Goal: Information Seeking & Learning: Learn about a topic

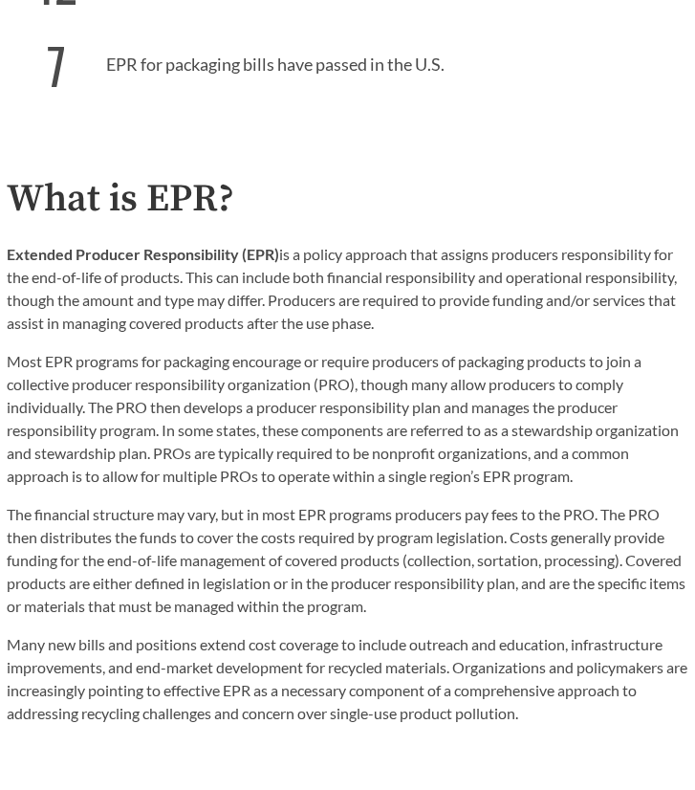
scroll to position [963, 0]
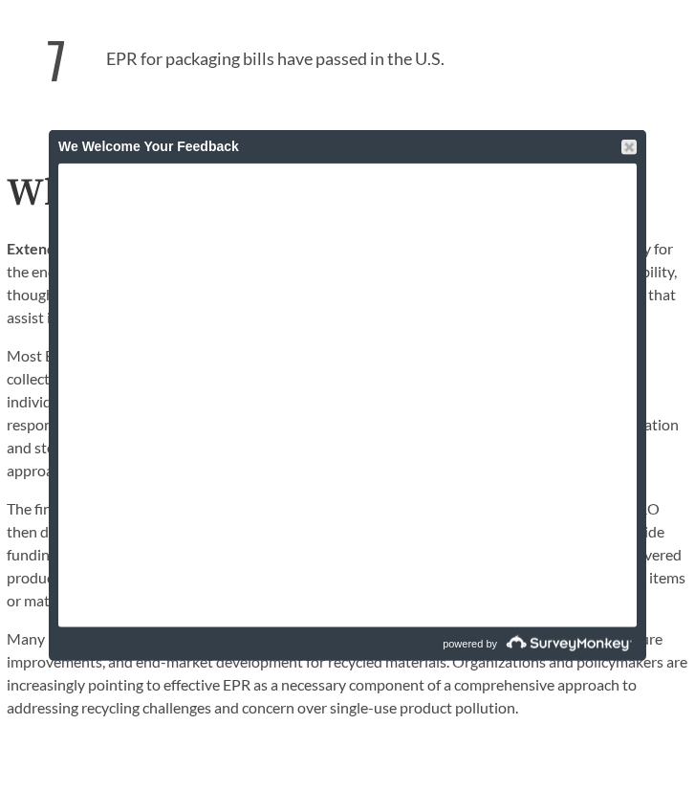
click at [632, 145] on div at bounding box center [629, 147] width 15 height 15
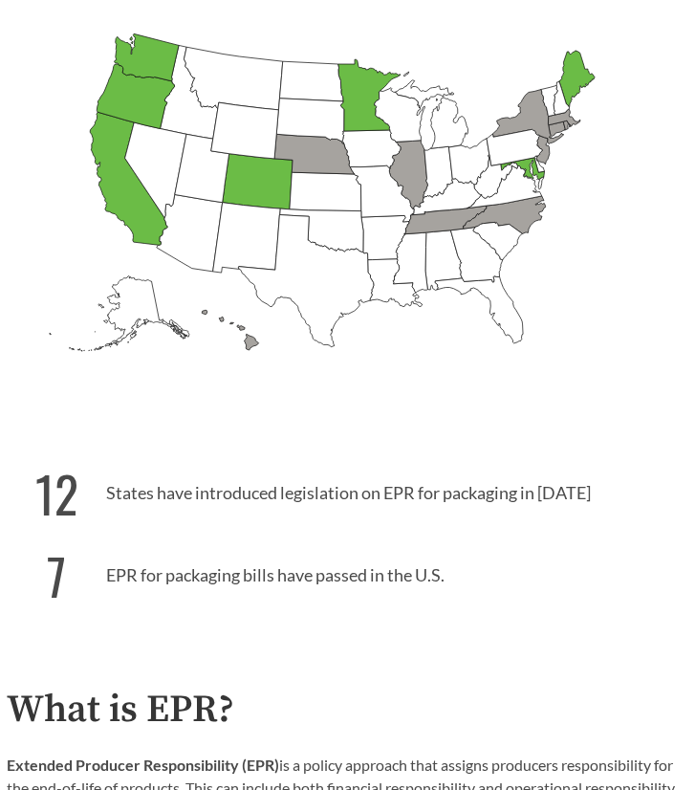
scroll to position [447, 0]
click at [366, 112] on icon "[US_STATE] Passed: 1" at bounding box center [369, 96] width 62 height 72
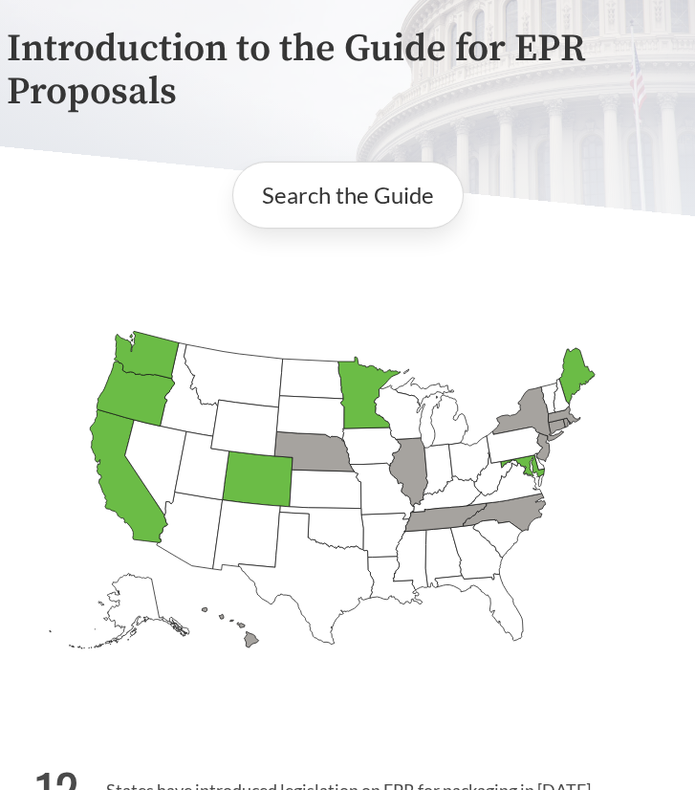
scroll to position [146, 0]
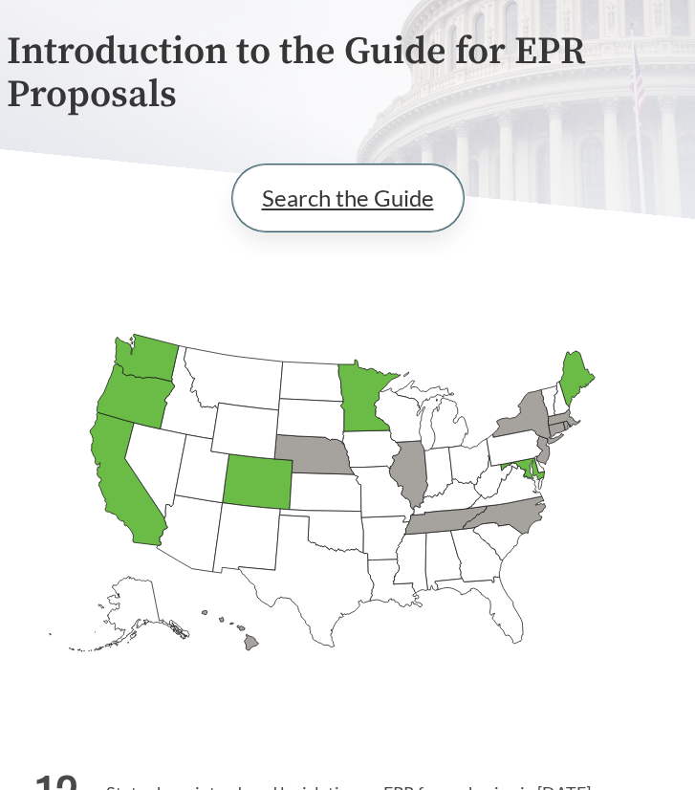
click at [364, 177] on link "Search the Guide" at bounding box center [347, 197] width 231 height 67
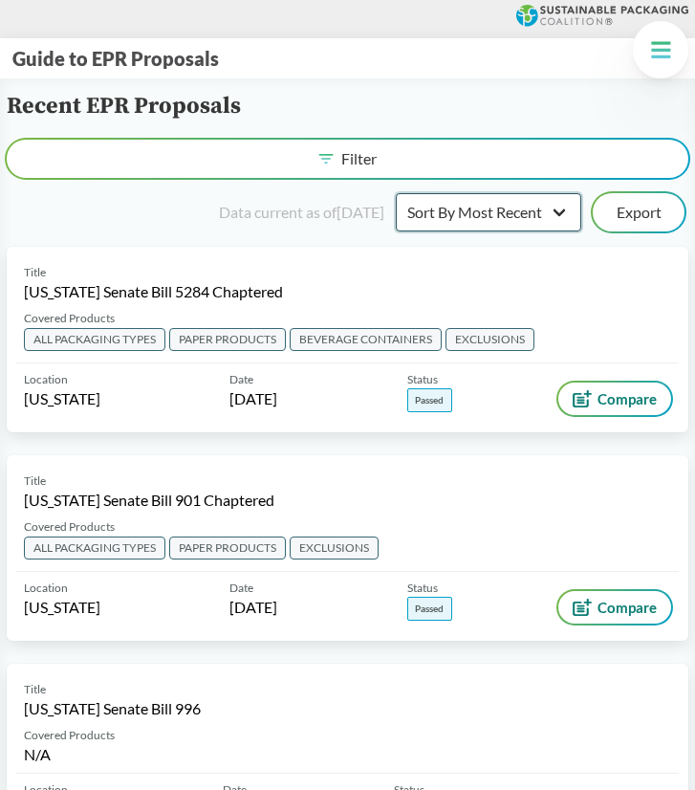
select select "Sort By Status"
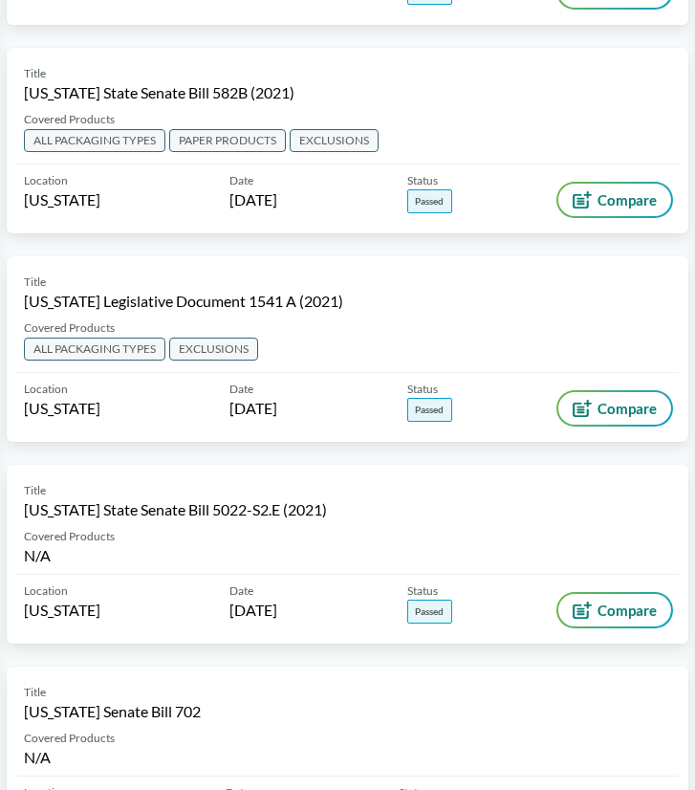
scroll to position [1883, 0]
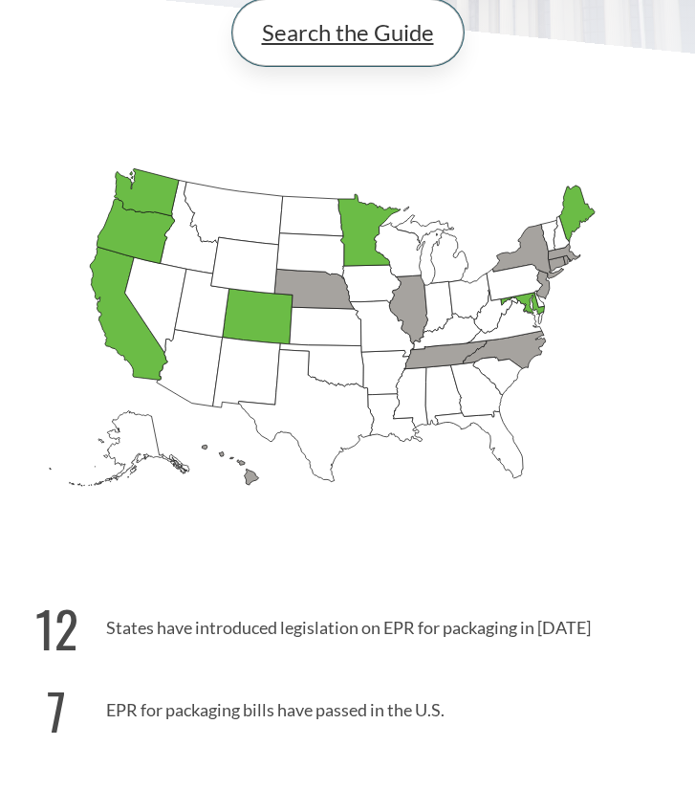
scroll to position [313, 0]
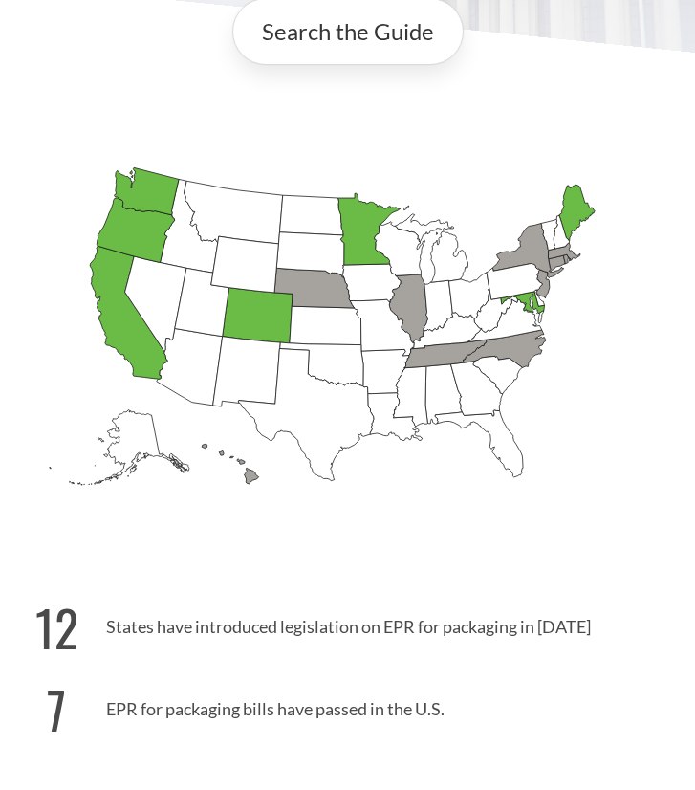
click at [322, 296] on icon "[US_STATE] Introduced: 1" at bounding box center [314, 289] width 80 height 40
click at [426, 312] on icon "[US_STATE] Introduced: 2" at bounding box center [408, 308] width 38 height 69
drag, startPoint x: 418, startPoint y: 314, endPoint x: 399, endPoint y: 316, distance: 19.3
click at [399, 316] on icon "[US_STATE] Introduced: 2" at bounding box center [408, 308] width 38 height 69
click at [355, 252] on icon "[US_STATE] Passed: 1" at bounding box center [369, 230] width 62 height 72
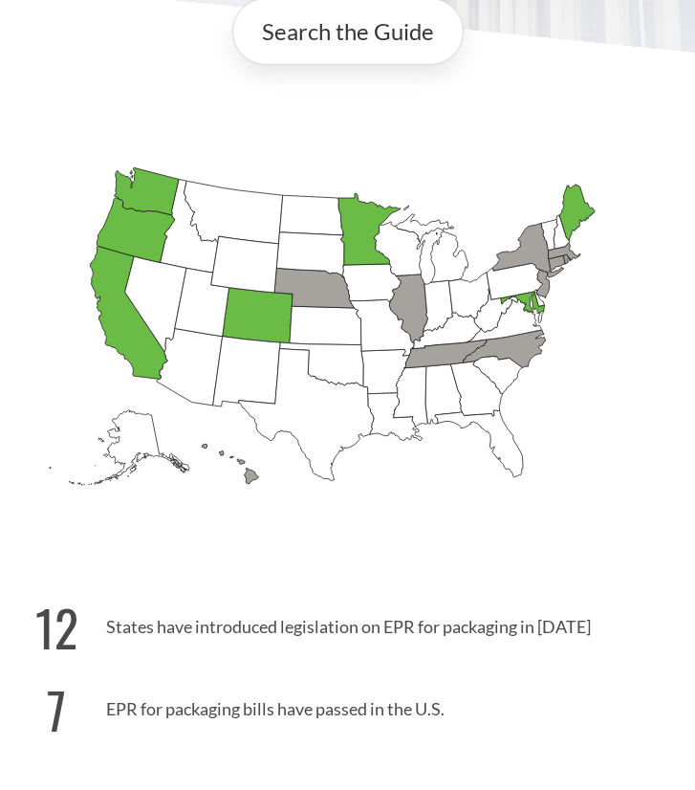
click at [366, 293] on icon "[US_STATE] Introduced:" at bounding box center [371, 283] width 58 height 38
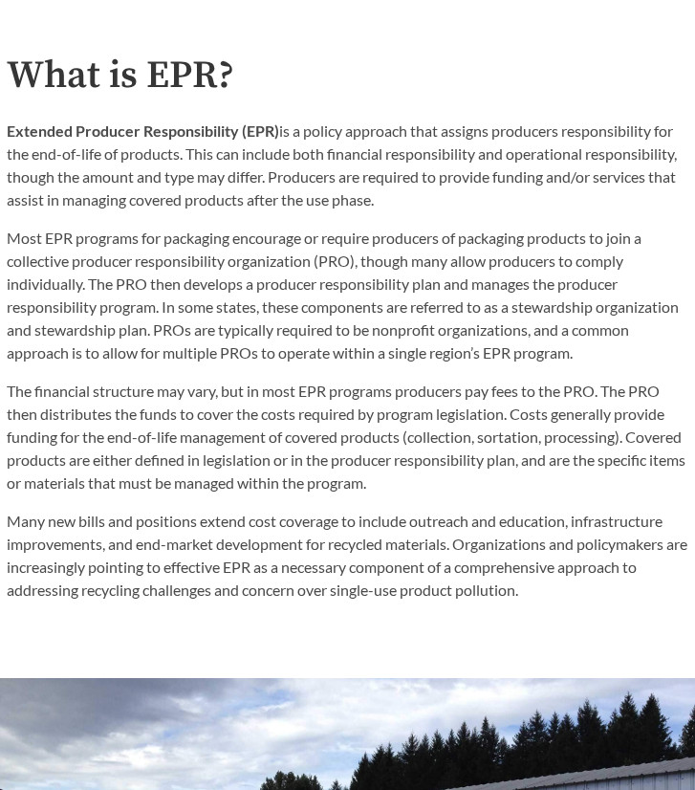
scroll to position [1088, 0]
